Goal: Go to known website: Access a specific website the user already knows

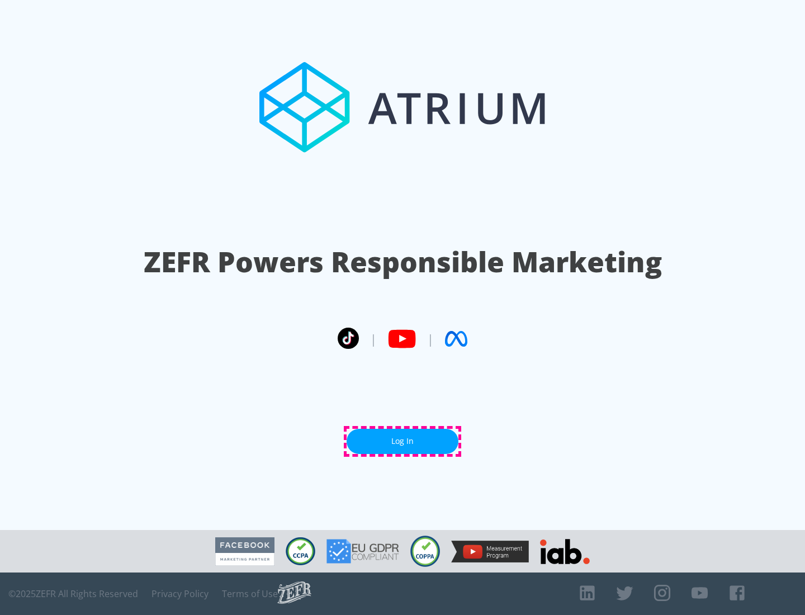
click at [402, 441] on link "Log In" at bounding box center [402, 441] width 112 height 25
